Goal: Transaction & Acquisition: Purchase product/service

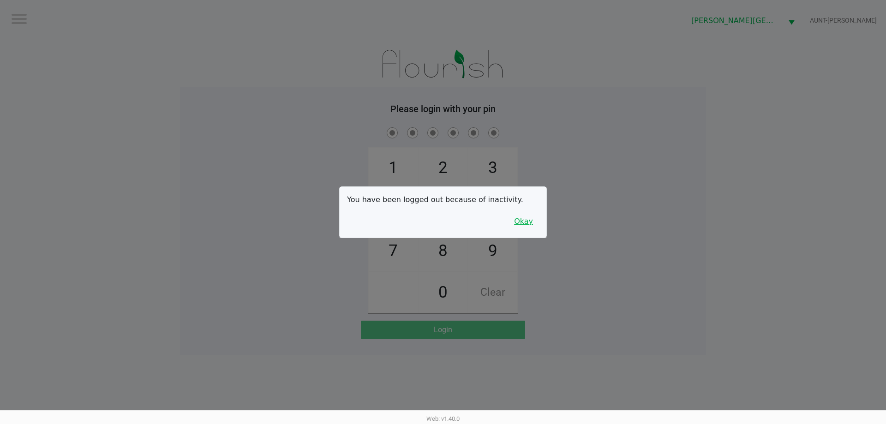
click at [530, 227] on button "Okay" at bounding box center [523, 222] width 31 height 18
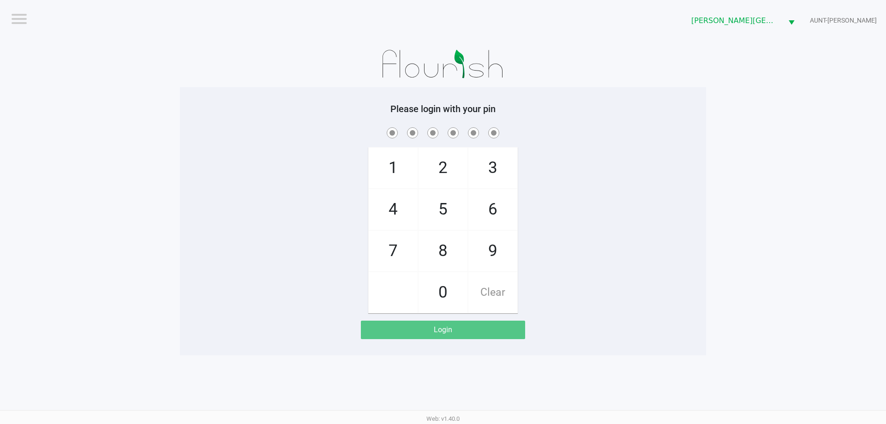
drag, startPoint x: 384, startPoint y: 244, endPoint x: 424, endPoint y: 221, distance: 45.5
click at [385, 244] on span "7" at bounding box center [393, 251] width 49 height 41
checkbox input "true"
click at [454, 206] on span "5" at bounding box center [443, 209] width 49 height 41
checkbox input "true"
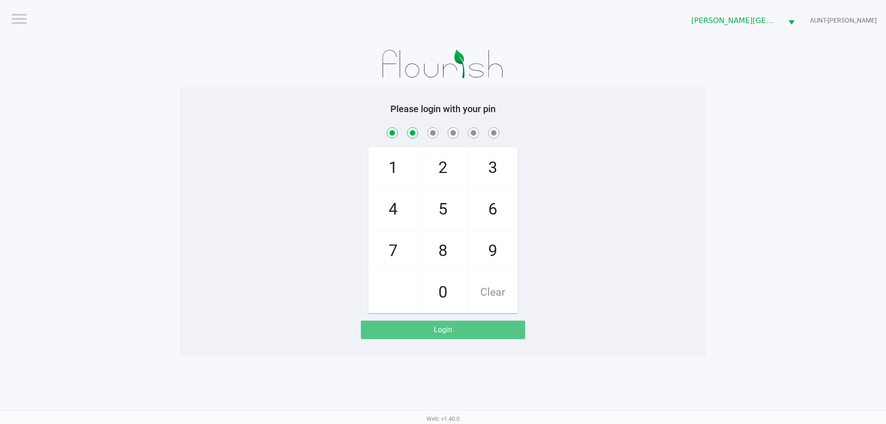
click at [491, 204] on span "6" at bounding box center [492, 209] width 49 height 41
checkbox input "true"
click at [491, 204] on span "6" at bounding box center [492, 209] width 49 height 41
checkbox input "true"
click at [389, 199] on span "4" at bounding box center [393, 209] width 49 height 41
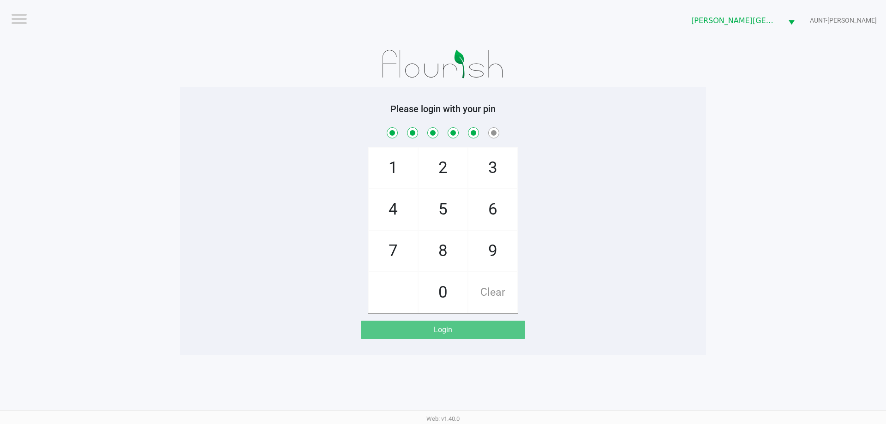
checkbox input "true"
click at [491, 162] on span "3" at bounding box center [492, 168] width 49 height 41
checkbox input "true"
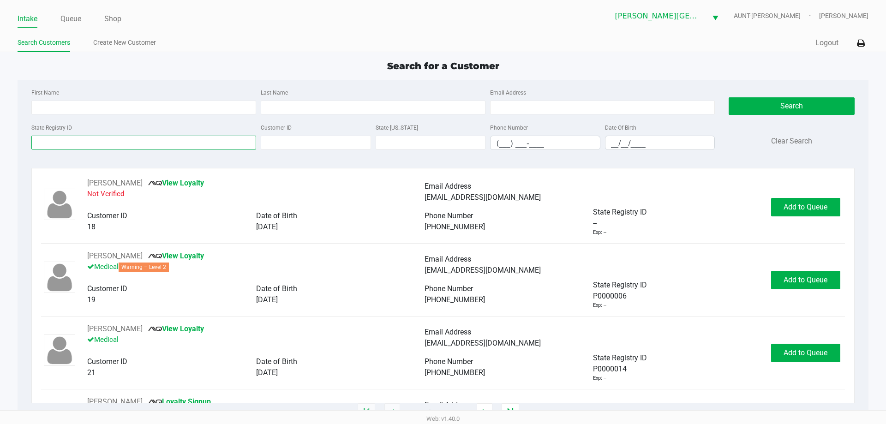
click at [183, 139] on input "State Registry ID" at bounding box center [143, 143] width 225 height 14
click at [78, 20] on link "Queue" at bounding box center [70, 18] width 21 height 13
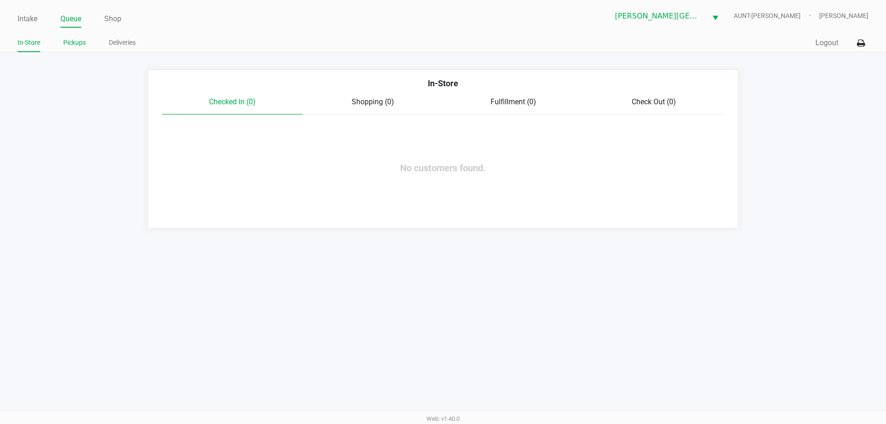
click at [74, 42] on link "Pickups" at bounding box center [74, 43] width 23 height 12
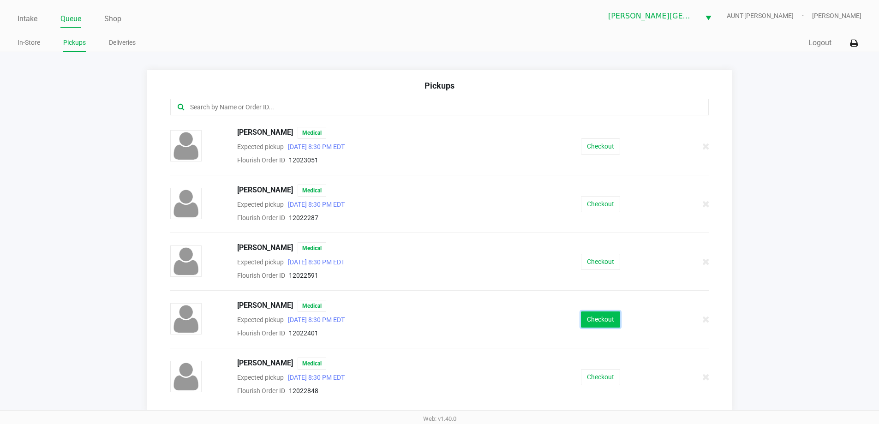
click at [600, 325] on button "Checkout" at bounding box center [600, 319] width 39 height 16
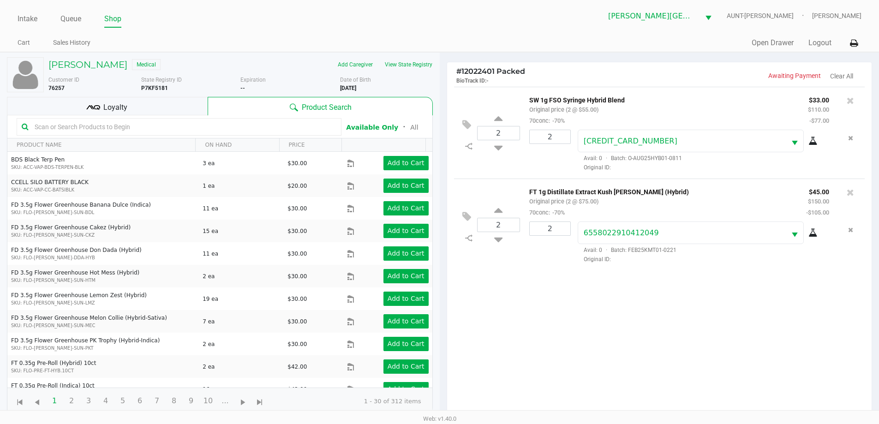
click at [169, 110] on div "Loyalty" at bounding box center [107, 106] width 201 height 18
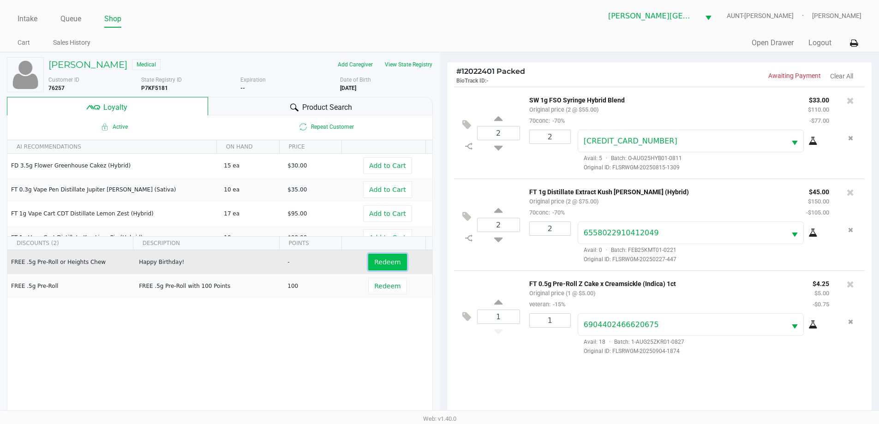
click at [381, 262] on span "Redeem" at bounding box center [387, 261] width 26 height 7
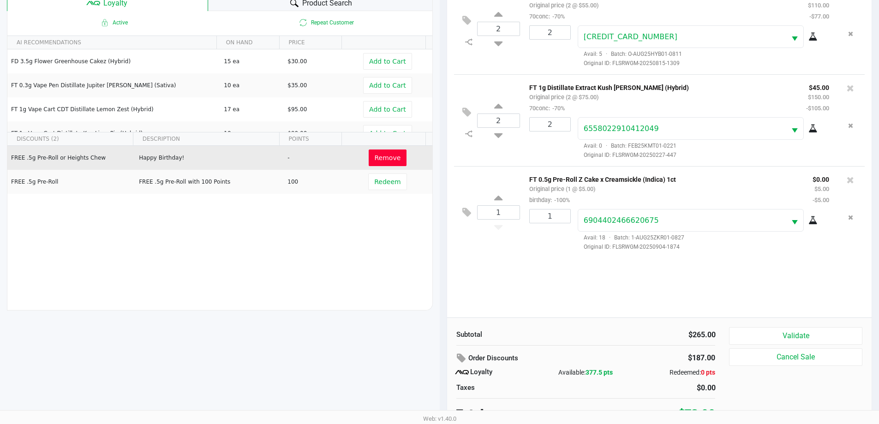
scroll to position [111, 0]
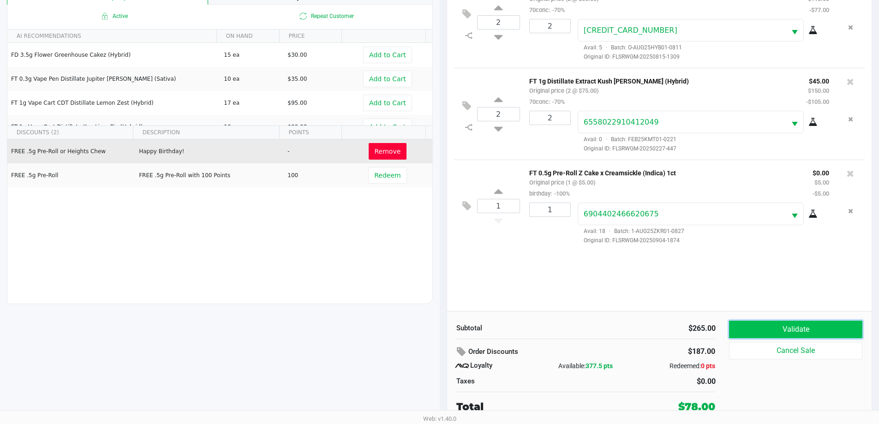
click at [809, 329] on button "Validate" at bounding box center [795, 330] width 133 height 18
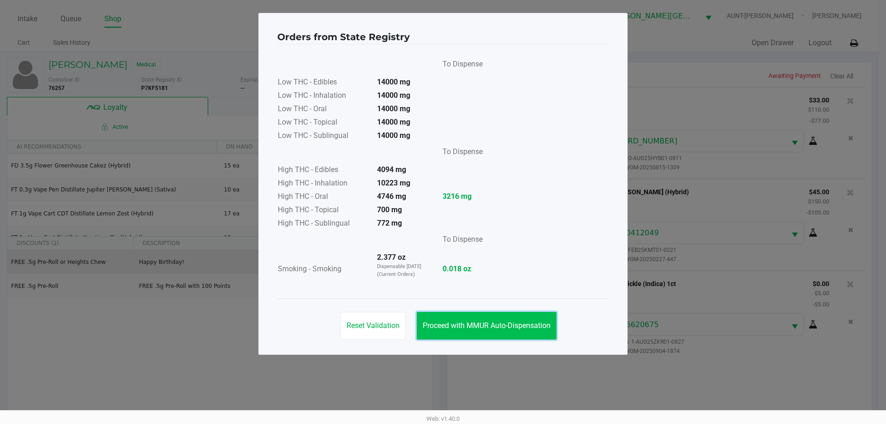
click at [503, 327] on span "Proceed with MMUR Auto-Dispensation" at bounding box center [487, 325] width 128 height 9
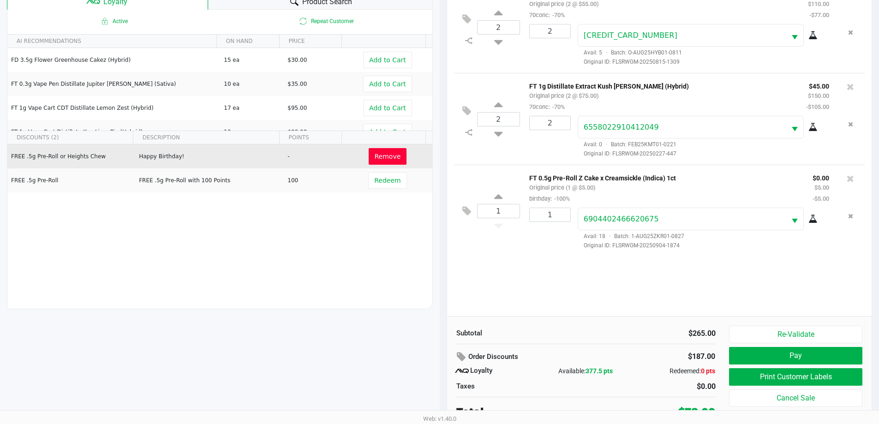
scroll to position [111, 0]
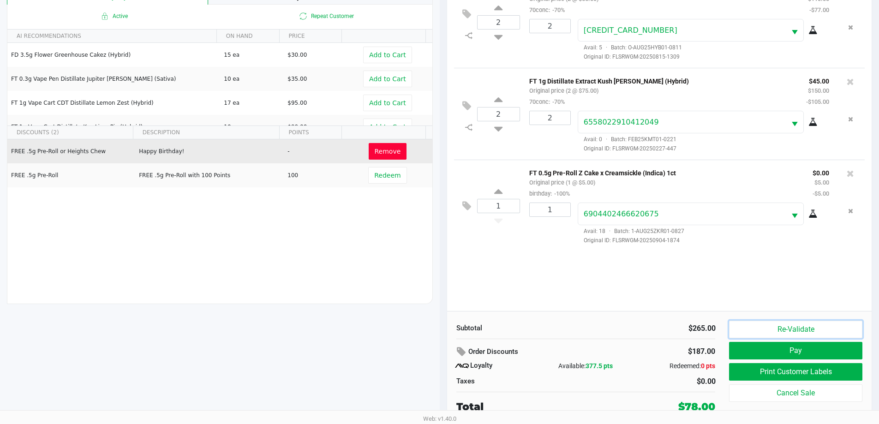
click at [790, 328] on button "Re-Validate" at bounding box center [795, 330] width 133 height 18
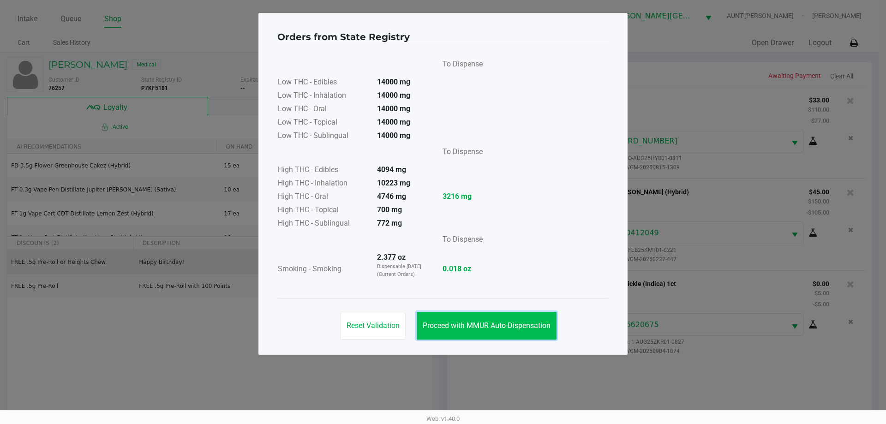
click at [521, 318] on button "Proceed with MMUR Auto-Dispensation" at bounding box center [487, 326] width 140 height 28
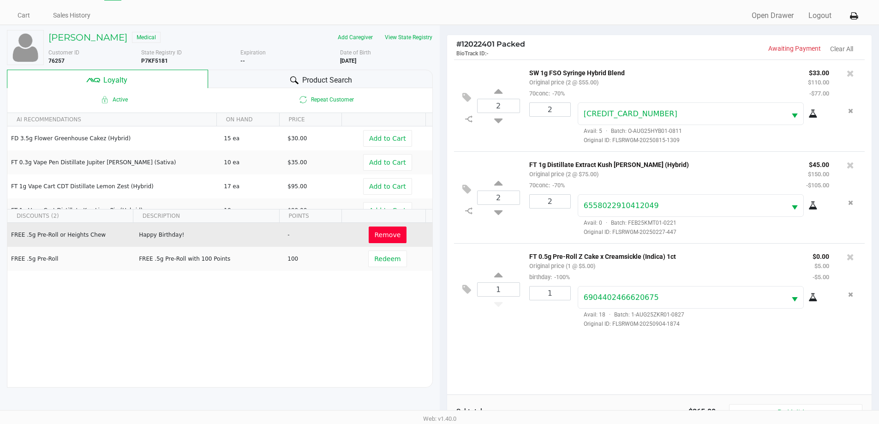
scroll to position [111, 0]
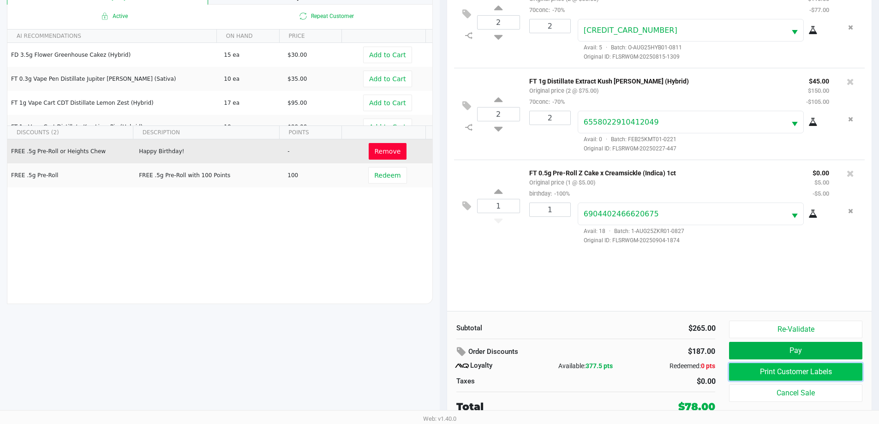
click at [829, 370] on button "Print Customer Labels" at bounding box center [795, 372] width 133 height 18
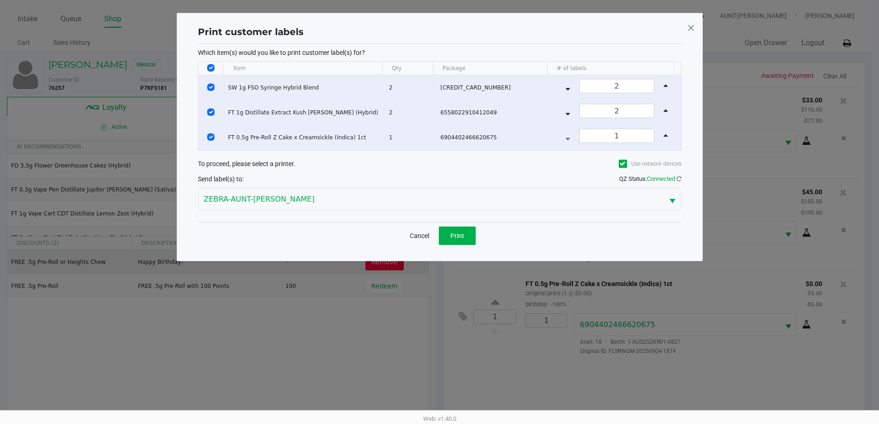
scroll to position [0, 0]
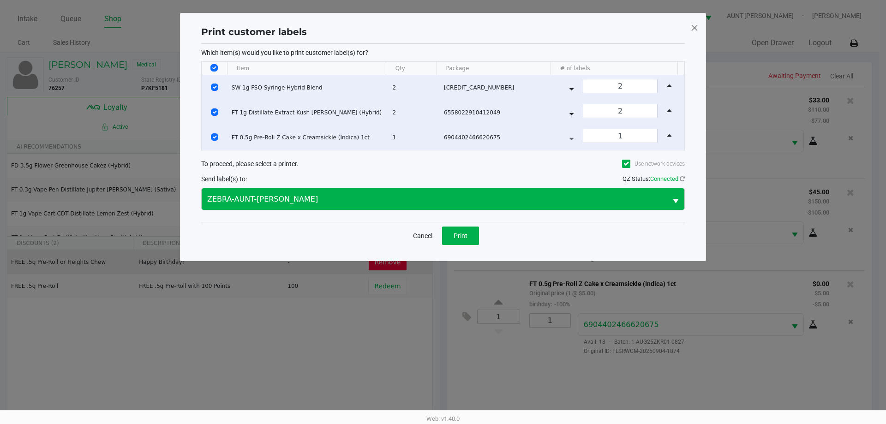
drag, startPoint x: 540, startPoint y: 164, endPoint x: 514, endPoint y: 188, distance: 35.3
click at [540, 164] on div "To proceed, please select a printer. Use network devices" at bounding box center [443, 163] width 484 height 17
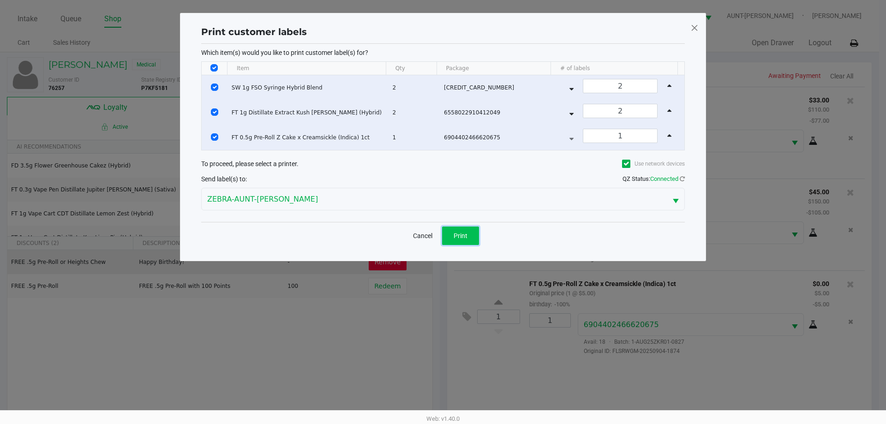
click at [461, 235] on span "Print" at bounding box center [461, 235] width 14 height 7
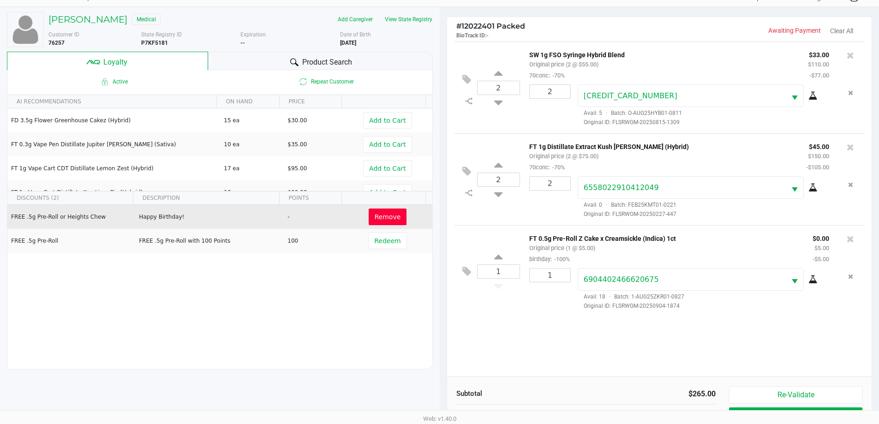
scroll to position [111, 0]
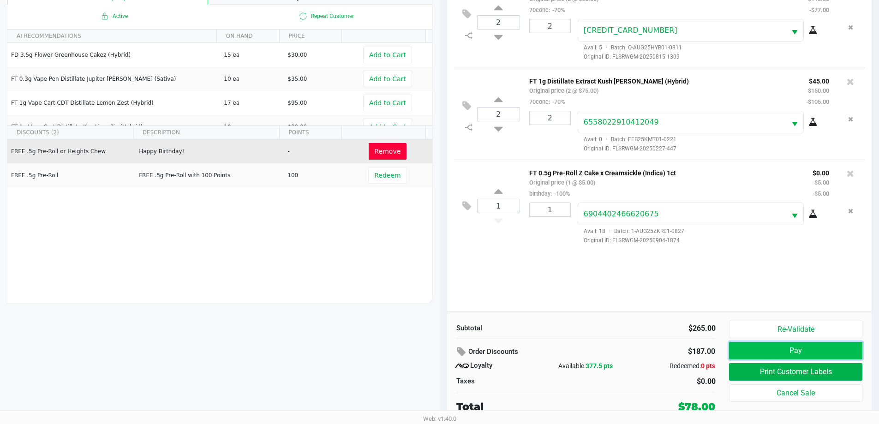
click at [818, 352] on button "Pay" at bounding box center [795, 351] width 133 height 18
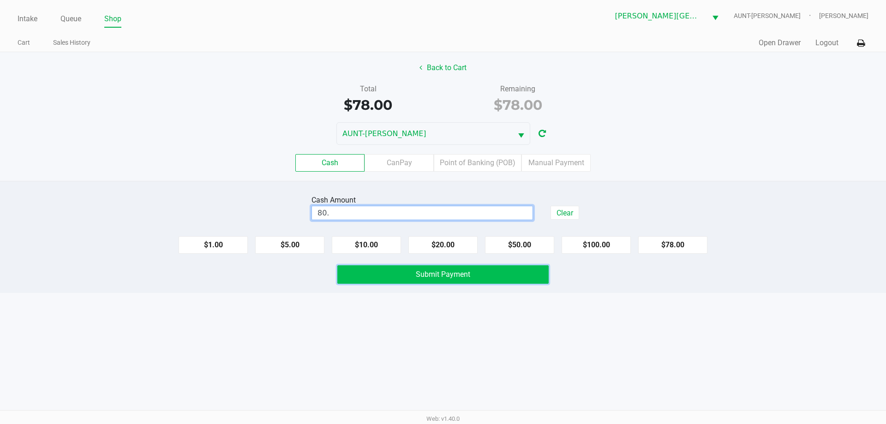
type input "$80.00"
drag, startPoint x: 437, startPoint y: 274, endPoint x: 445, endPoint y: 274, distance: 7.9
click at [438, 274] on span "Submit Payment" at bounding box center [443, 274] width 54 height 9
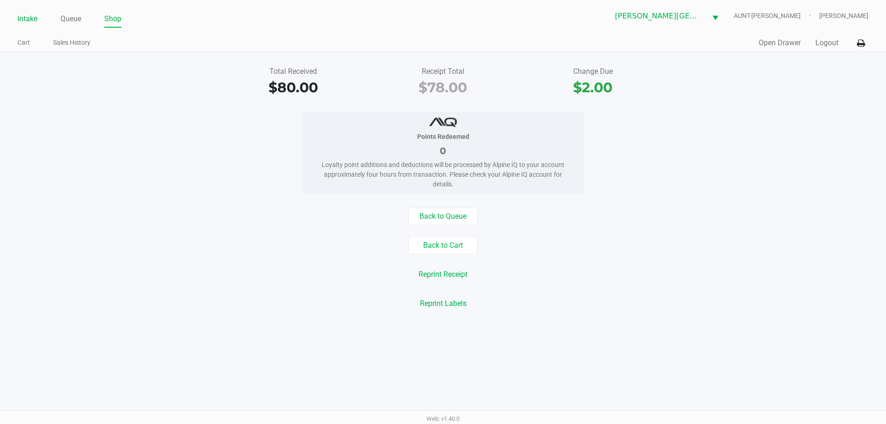
click at [30, 20] on link "Intake" at bounding box center [28, 18] width 20 height 13
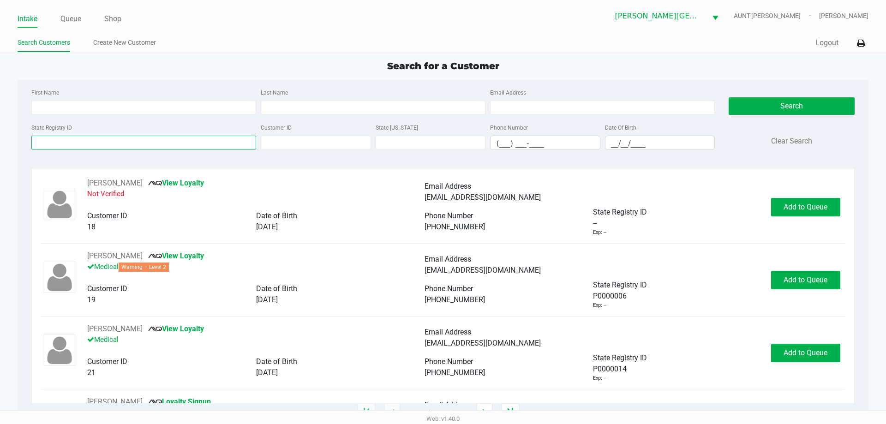
click at [109, 146] on input "State Registry ID" at bounding box center [143, 143] width 225 height 14
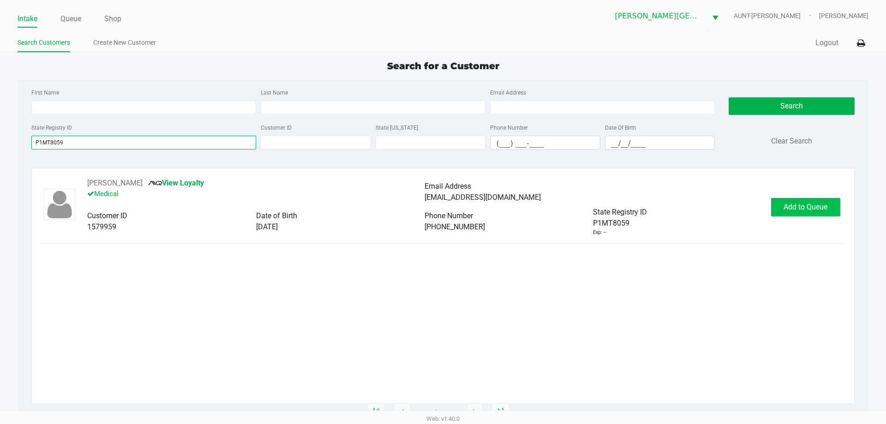
type input "P1MT8059"
click at [798, 204] on span "Add to Queue" at bounding box center [806, 207] width 44 height 9
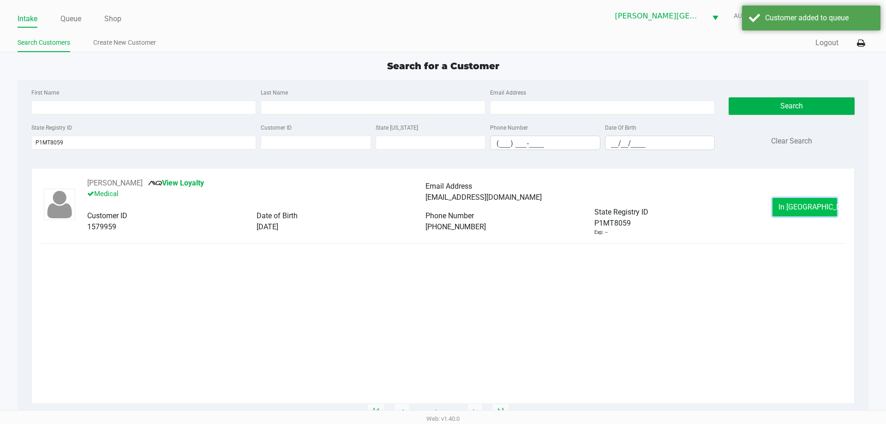
click at [814, 211] on button "In Queue" at bounding box center [805, 207] width 65 height 18
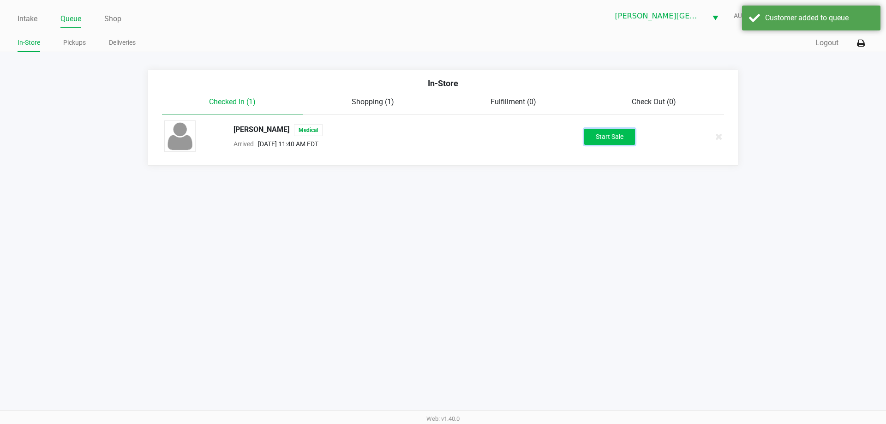
click at [612, 135] on button "Start Sale" at bounding box center [609, 137] width 51 height 16
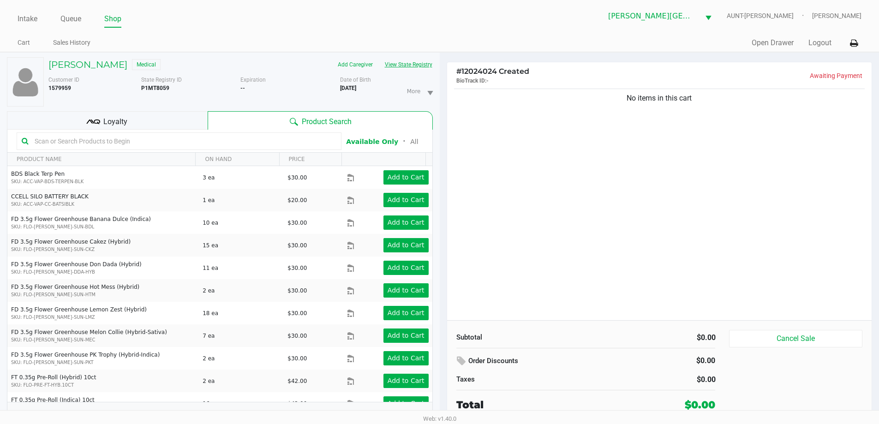
click at [400, 62] on button "View State Registry" at bounding box center [406, 64] width 54 height 15
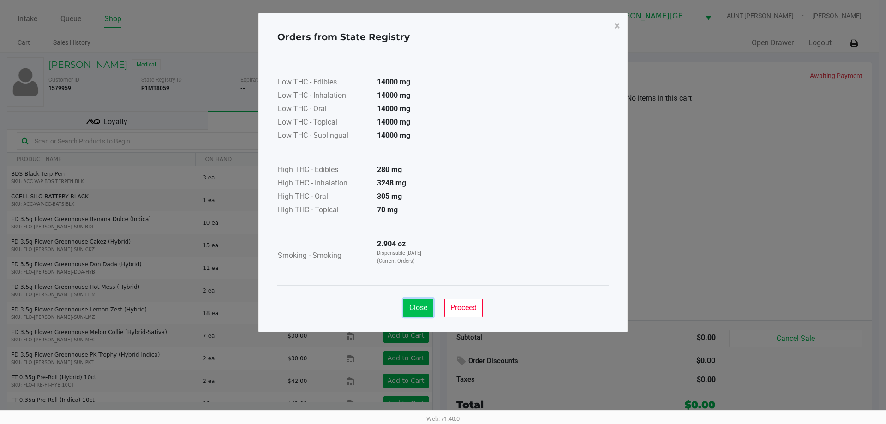
click at [420, 313] on button "Close" at bounding box center [418, 308] width 30 height 18
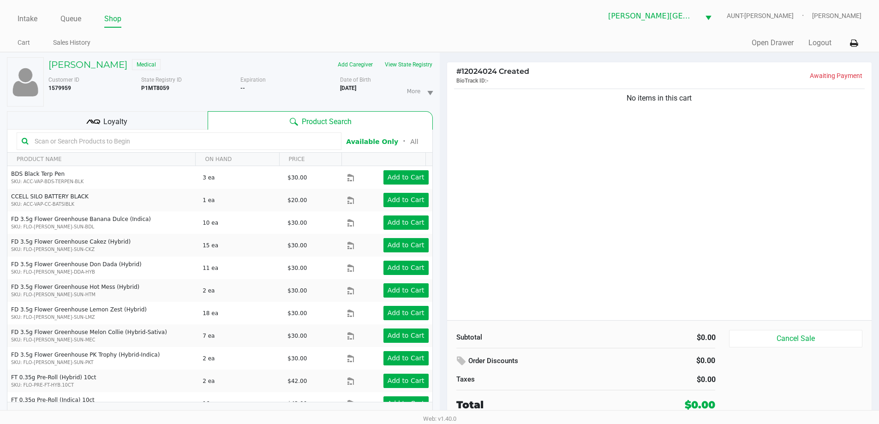
click at [580, 209] on div "No items in this cart" at bounding box center [659, 204] width 425 height 234
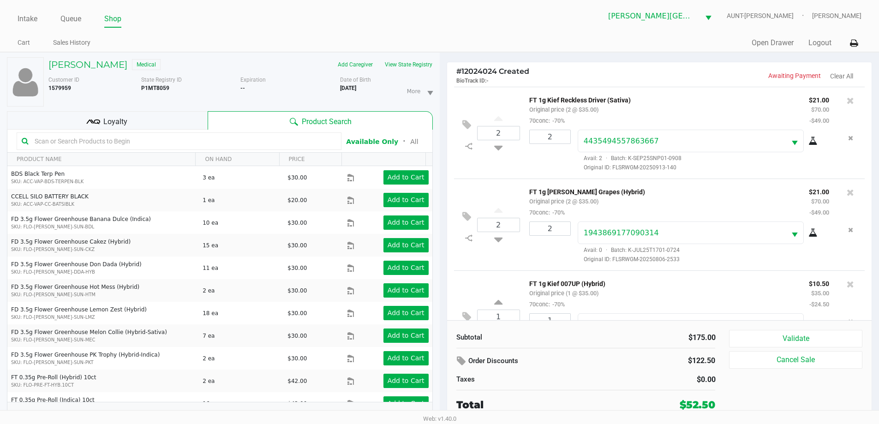
scroll to position [43, 0]
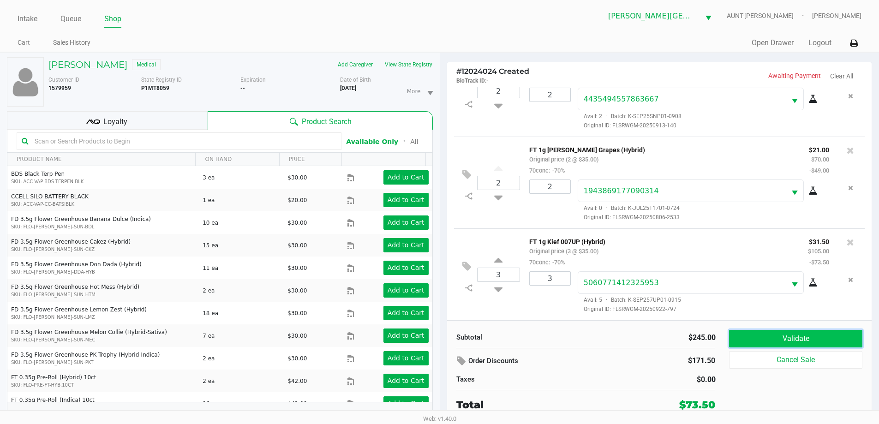
click at [838, 343] on button "Validate" at bounding box center [795, 339] width 133 height 18
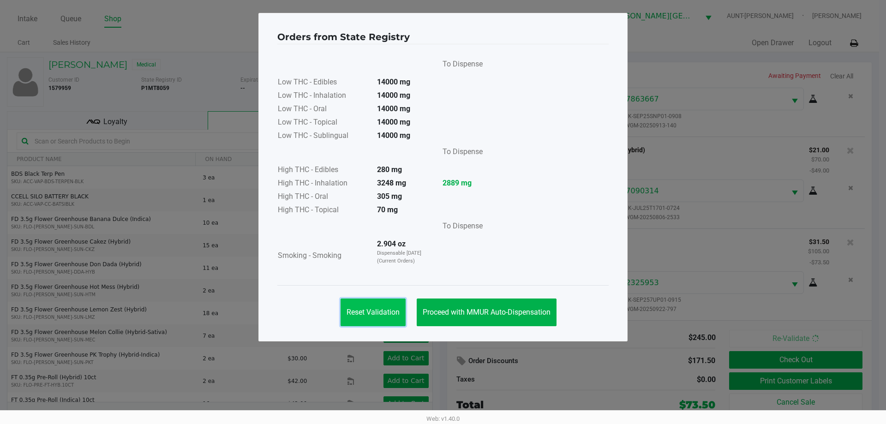
click at [400, 309] on button "Reset Validation" at bounding box center [373, 313] width 65 height 28
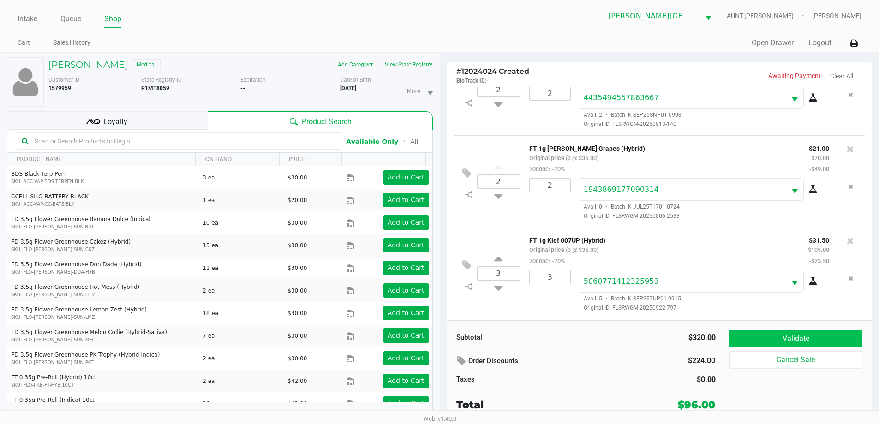
scroll to position [136, 0]
click at [809, 336] on button "Validate" at bounding box center [795, 339] width 133 height 18
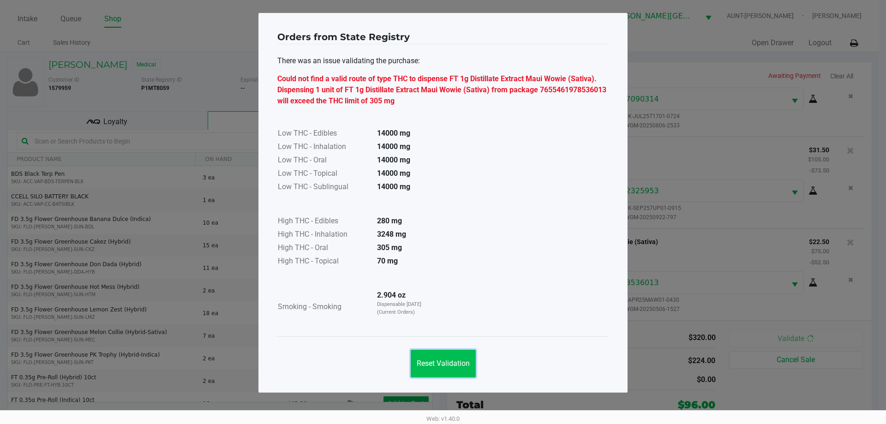
click at [466, 364] on span "Reset Validation" at bounding box center [443, 363] width 53 height 9
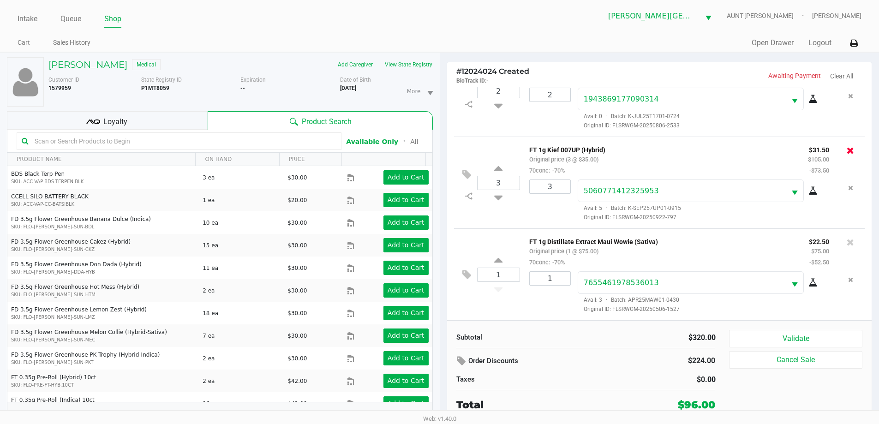
click at [847, 149] on icon at bounding box center [850, 150] width 7 height 9
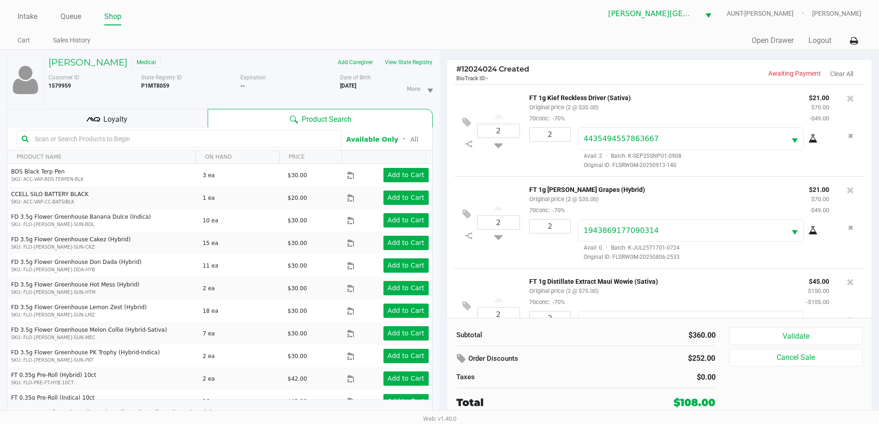
scroll to position [0, 0]
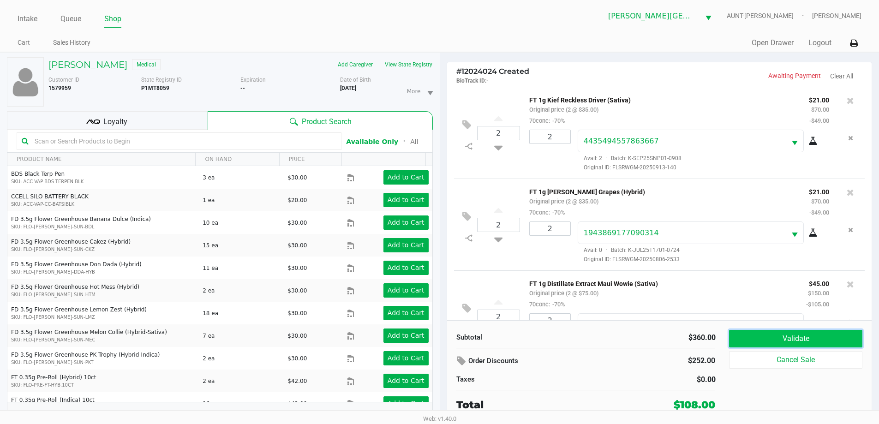
click at [824, 336] on button "Validate" at bounding box center [795, 339] width 133 height 18
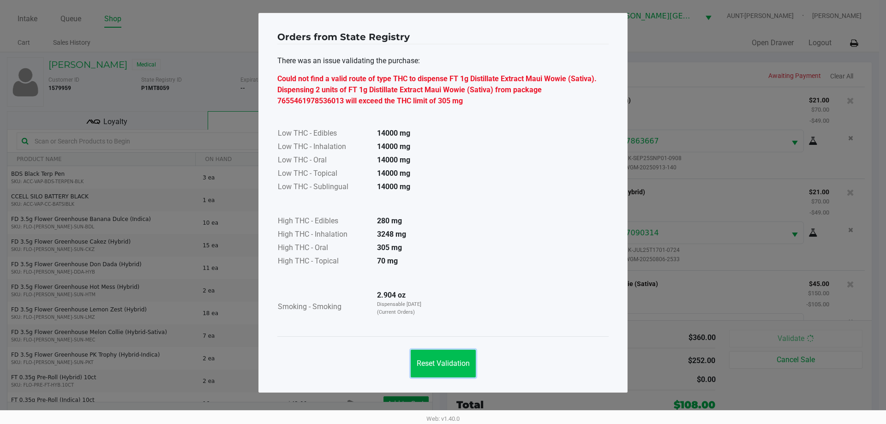
click at [467, 355] on button "Reset Validation" at bounding box center [443, 364] width 65 height 28
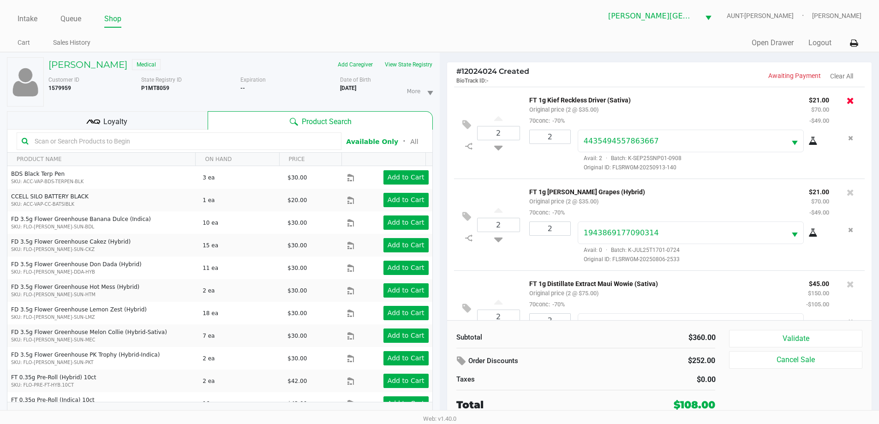
click at [847, 101] on icon at bounding box center [850, 100] width 7 height 9
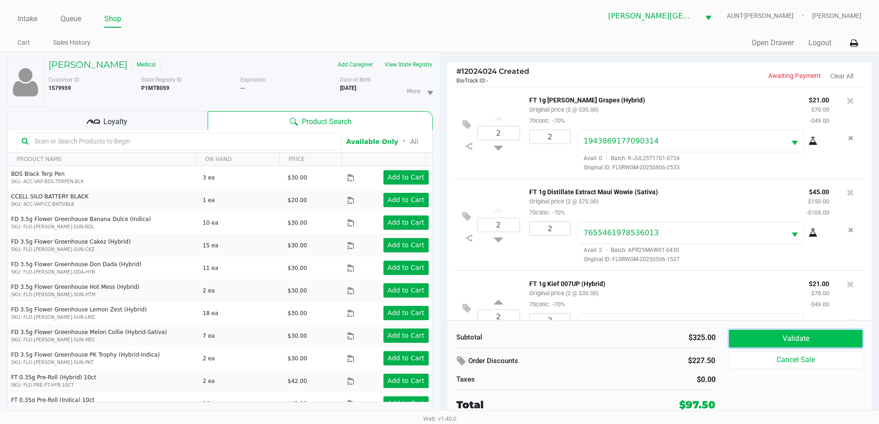
click at [791, 337] on button "Validate" at bounding box center [795, 339] width 133 height 18
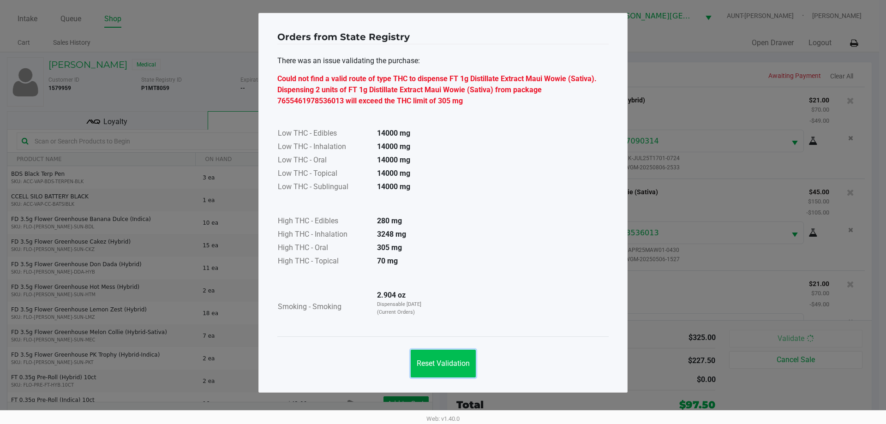
click at [439, 357] on button "Reset Validation" at bounding box center [443, 364] width 65 height 28
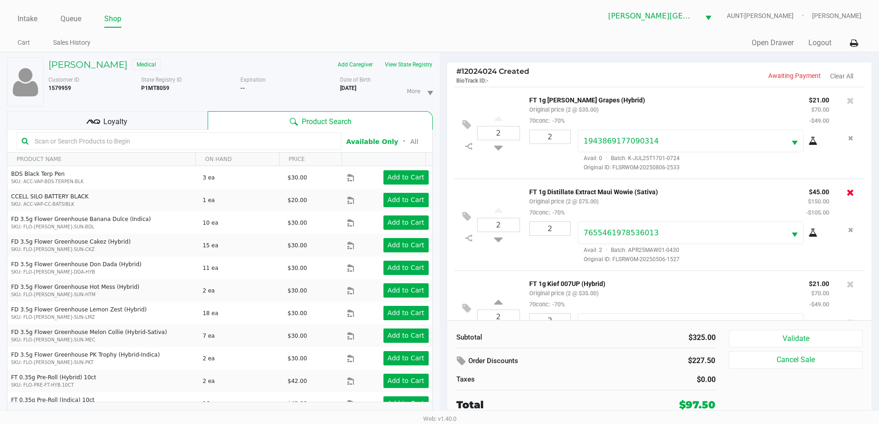
click at [847, 194] on icon at bounding box center [850, 192] width 7 height 9
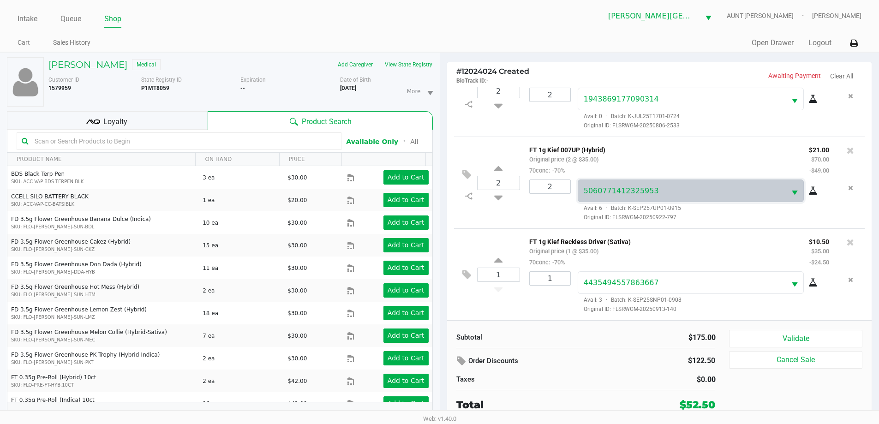
drag, startPoint x: 634, startPoint y: 294, endPoint x: 433, endPoint y: 294, distance: 200.7
drag, startPoint x: 433, startPoint y: 294, endPoint x: 401, endPoint y: 299, distance: 32.3
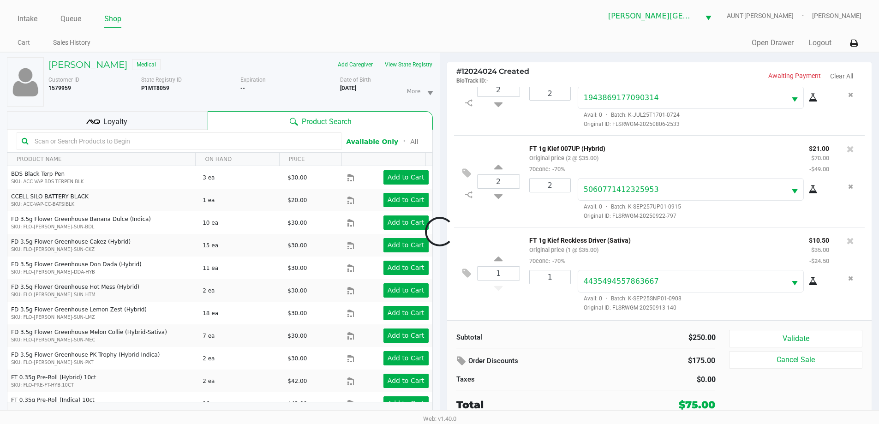
scroll to position [136, 0]
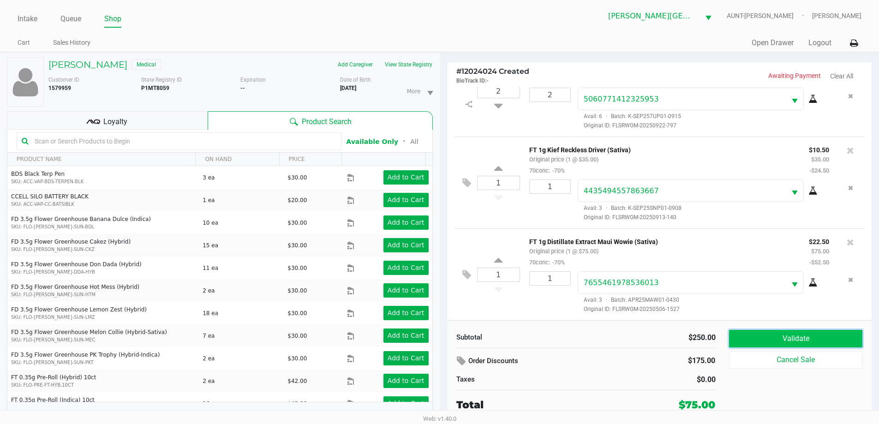
drag, startPoint x: 401, startPoint y: 299, endPoint x: 801, endPoint y: 339, distance: 402.1
click at [801, 339] on button "Validate" at bounding box center [795, 339] width 133 height 18
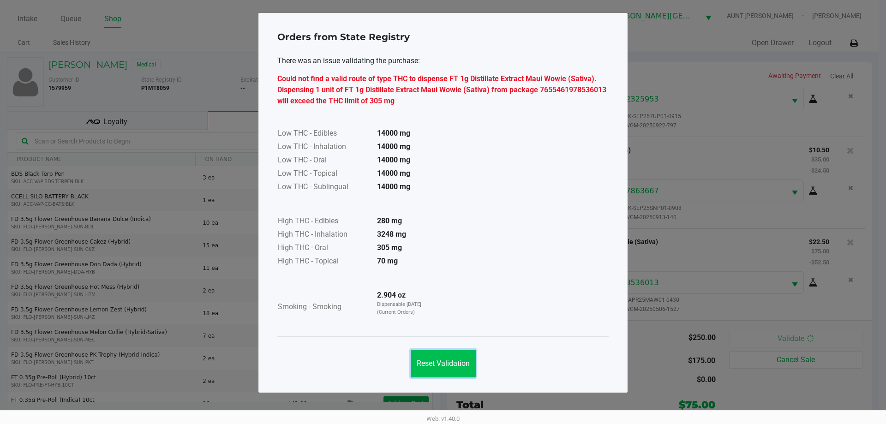
click at [437, 362] on span "Reset Validation" at bounding box center [443, 363] width 53 height 9
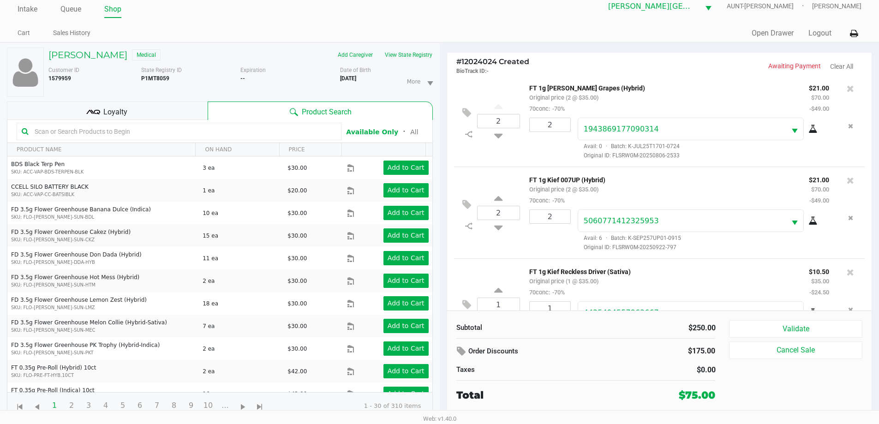
scroll to position [0, 0]
click at [402, 58] on button "View State Registry" at bounding box center [406, 55] width 54 height 15
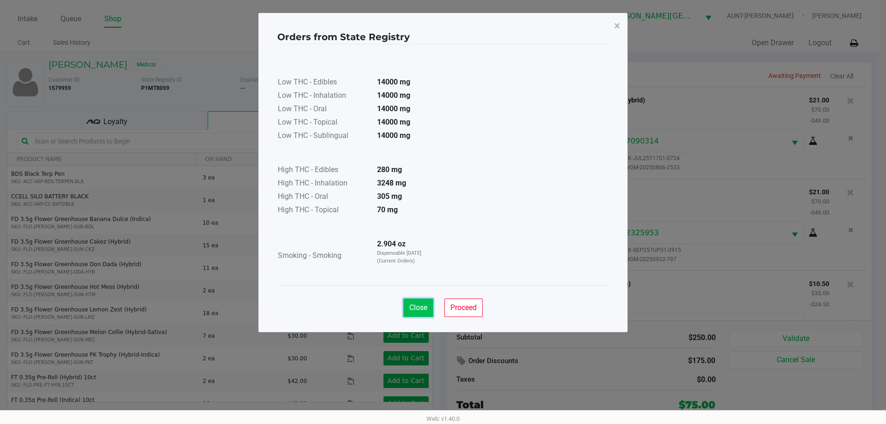
click at [424, 310] on span "Close" at bounding box center [418, 307] width 18 height 9
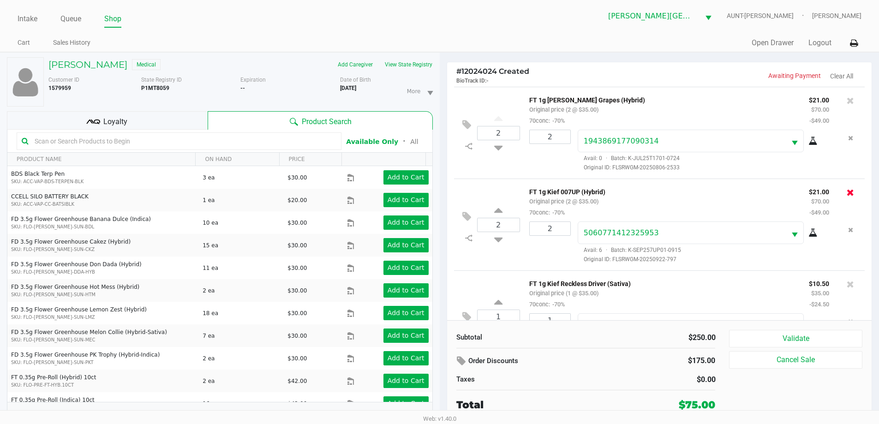
click at [847, 195] on icon at bounding box center [850, 192] width 7 height 9
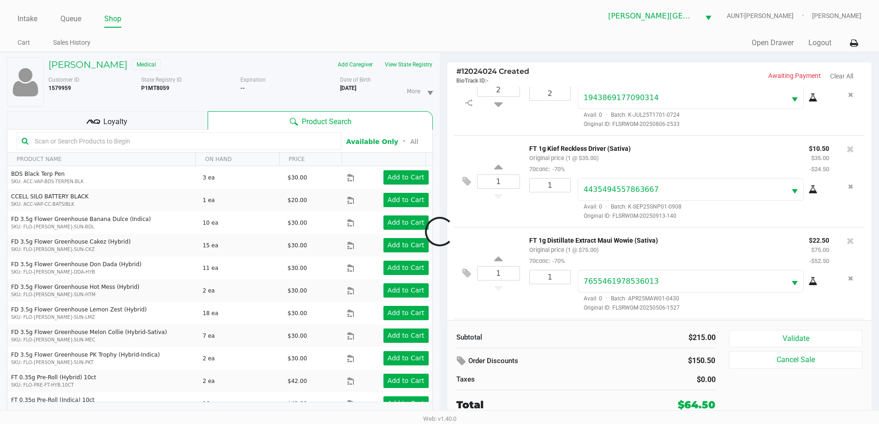
scroll to position [136, 0]
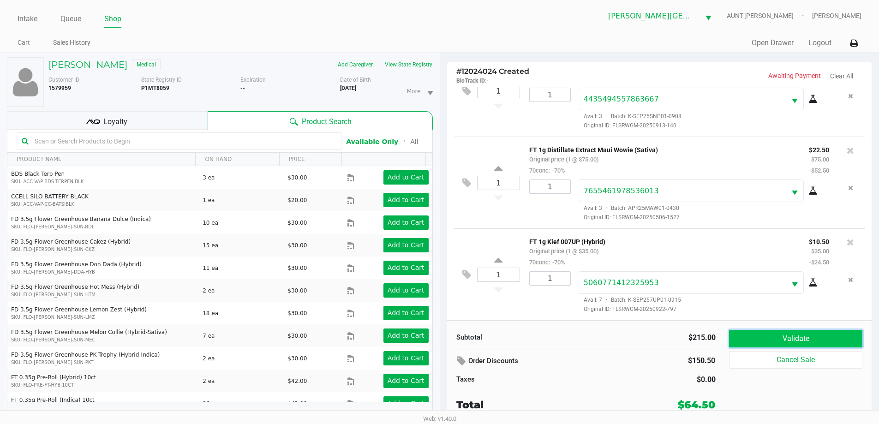
click at [803, 346] on button "Validate" at bounding box center [795, 339] width 133 height 18
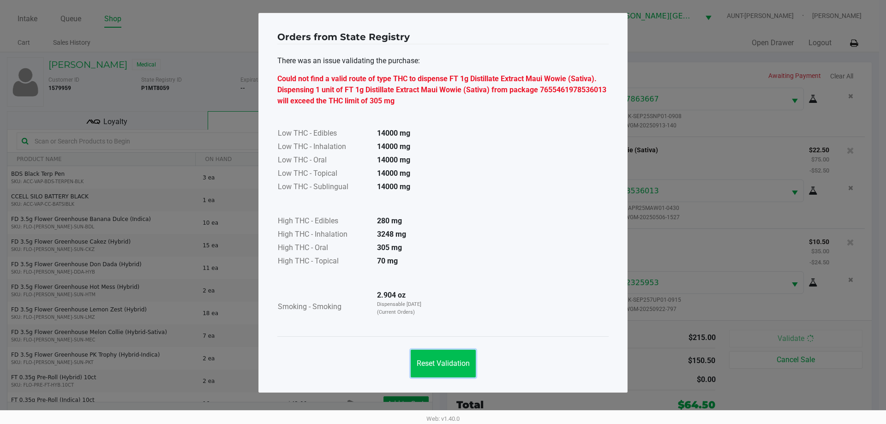
click at [452, 365] on span "Reset Validation" at bounding box center [443, 363] width 53 height 9
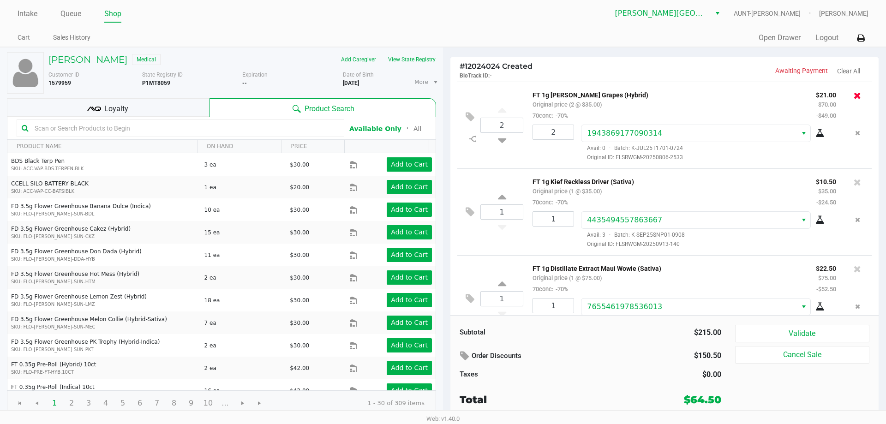
click at [854, 97] on icon at bounding box center [857, 95] width 7 height 9
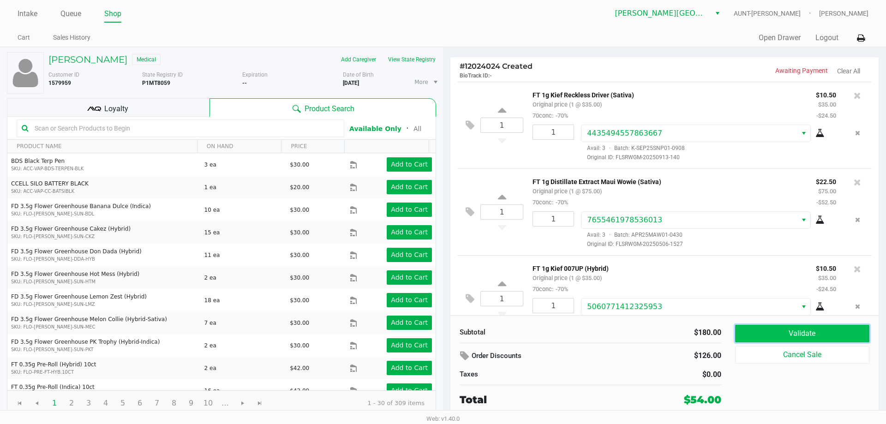
click at [816, 335] on button "Validate" at bounding box center [802, 334] width 134 height 18
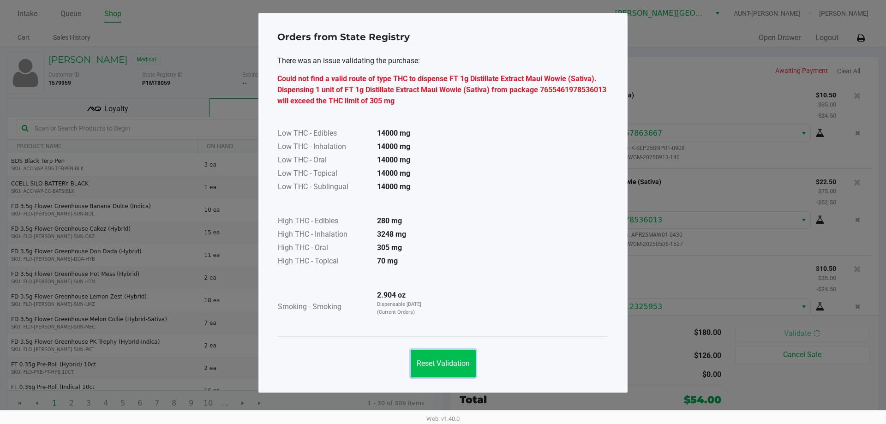
click at [436, 370] on button "Reset Validation" at bounding box center [443, 364] width 65 height 28
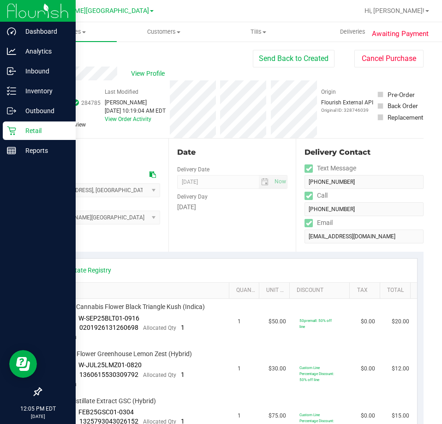
click at [10, 127] on icon at bounding box center [11, 130] width 9 height 9
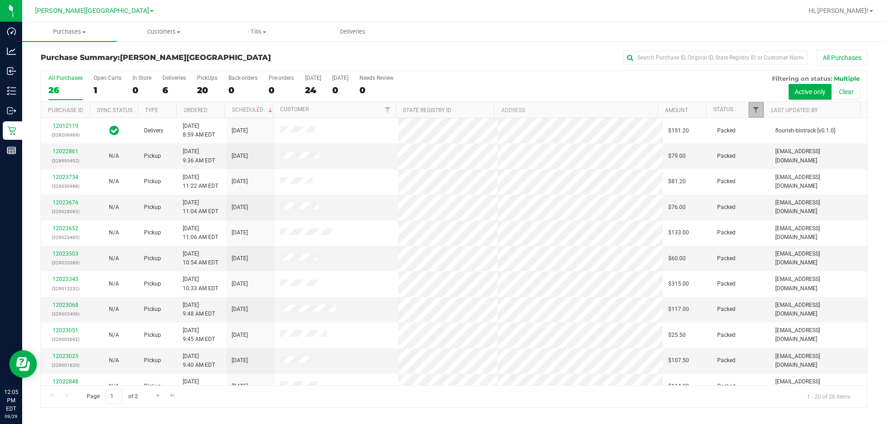
click at [442, 110] on span "Filter" at bounding box center [755, 109] width 7 height 7
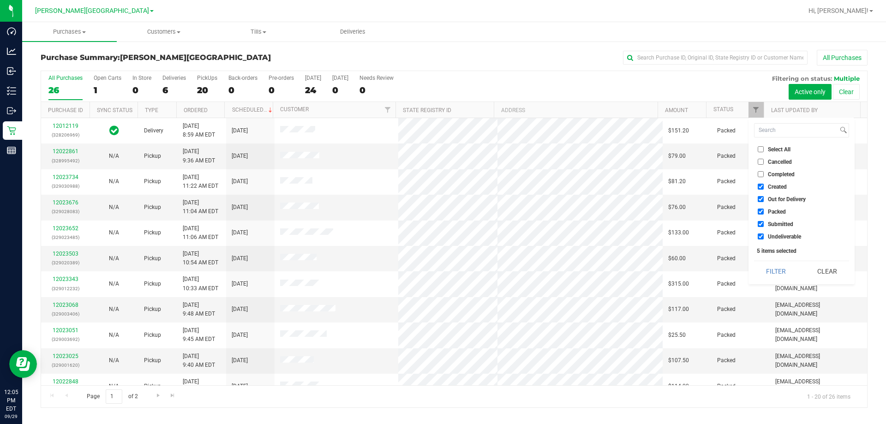
click at [442, 186] on input "Created" at bounding box center [761, 187] width 6 height 6
checkbox input "false"
click at [442, 202] on input "Out for Delivery" at bounding box center [761, 199] width 6 height 6
checkbox input "false"
click at [442, 214] on input "Packed" at bounding box center [761, 212] width 6 height 6
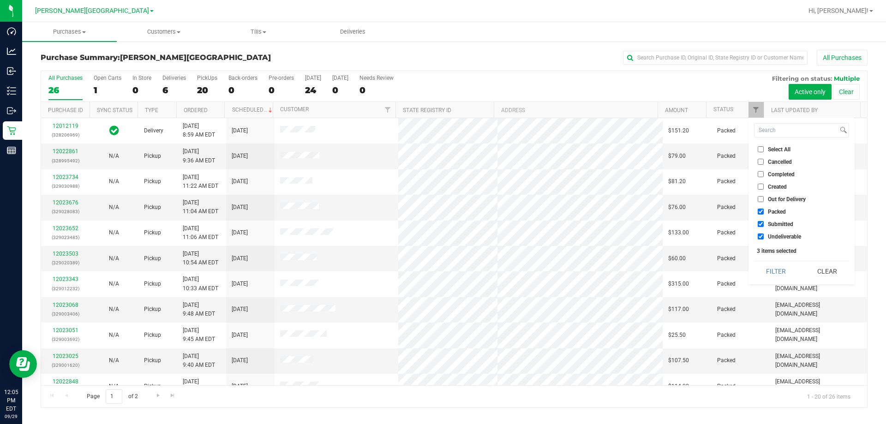
checkbox input "false"
click at [442, 233] on li "Undeliverable" at bounding box center [801, 237] width 95 height 10
click at [442, 236] on input "Undeliverable" at bounding box center [761, 237] width 6 height 6
checkbox input "false"
click at [442, 270] on button "Filter" at bounding box center [776, 271] width 44 height 20
